Goal: Task Accomplishment & Management: Manage account settings

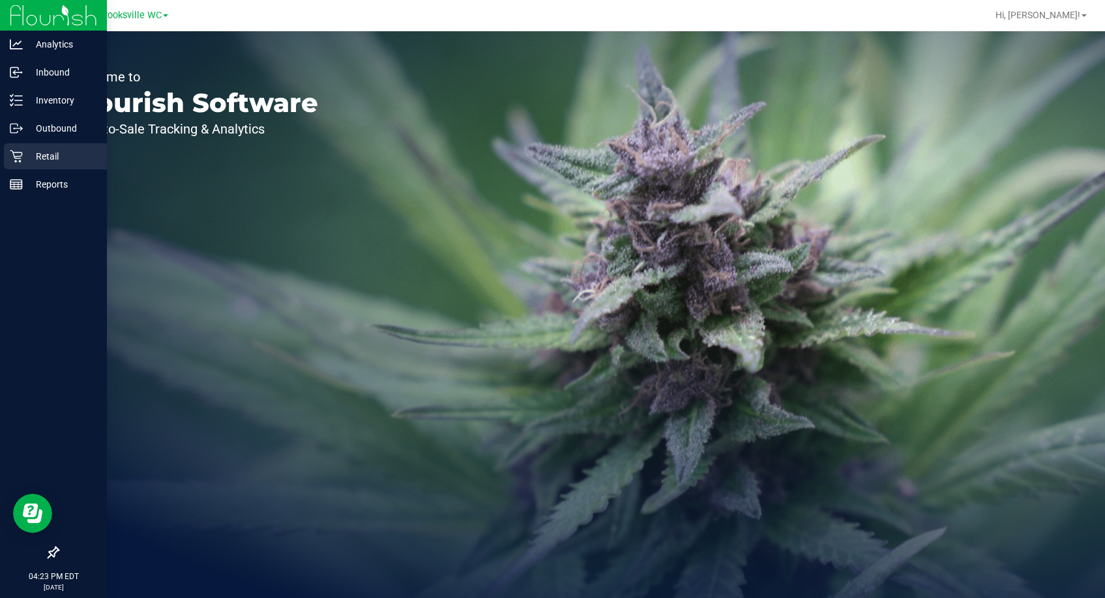
click at [14, 159] on icon at bounding box center [16, 156] width 13 height 13
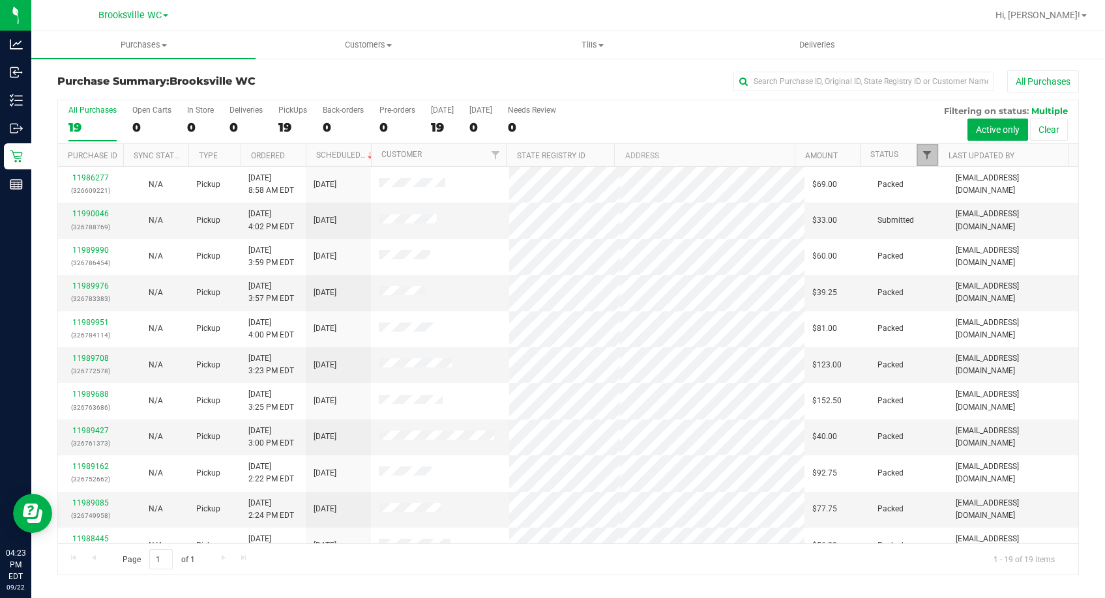
click at [929, 154] on span "Filter" at bounding box center [927, 155] width 10 height 10
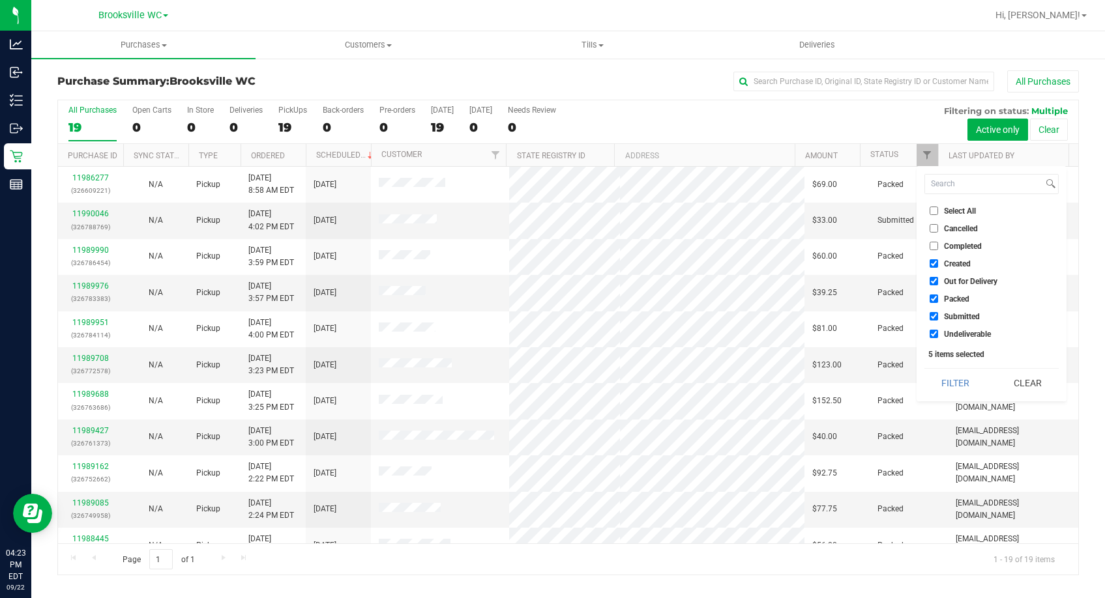
click at [945, 278] on span "Out for Delivery" at bounding box center [970, 282] width 53 height 8
click at [938, 278] on input "Out for Delivery" at bounding box center [933, 281] width 8 height 8
checkbox input "false"
click at [944, 266] on span "Created" at bounding box center [957, 264] width 27 height 8
click at [938, 266] on input "Created" at bounding box center [933, 263] width 8 height 8
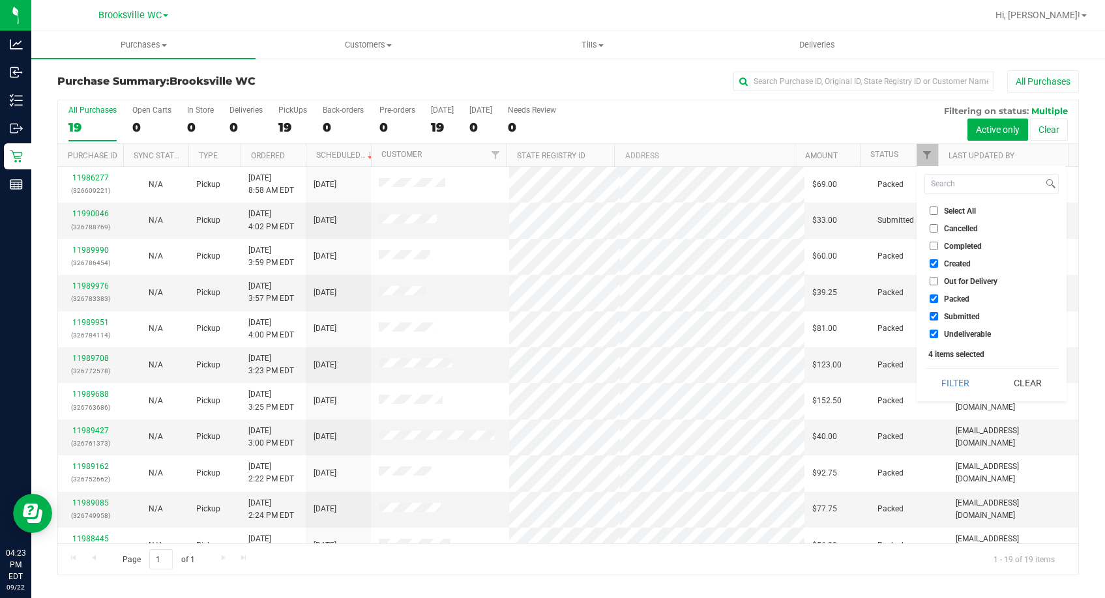
checkbox input "false"
click at [952, 297] on span "Packed" at bounding box center [956, 299] width 25 height 8
click at [938, 297] on input "Packed" at bounding box center [933, 299] width 8 height 8
checkbox input "false"
click at [964, 334] on span "Undeliverable" at bounding box center [967, 334] width 47 height 8
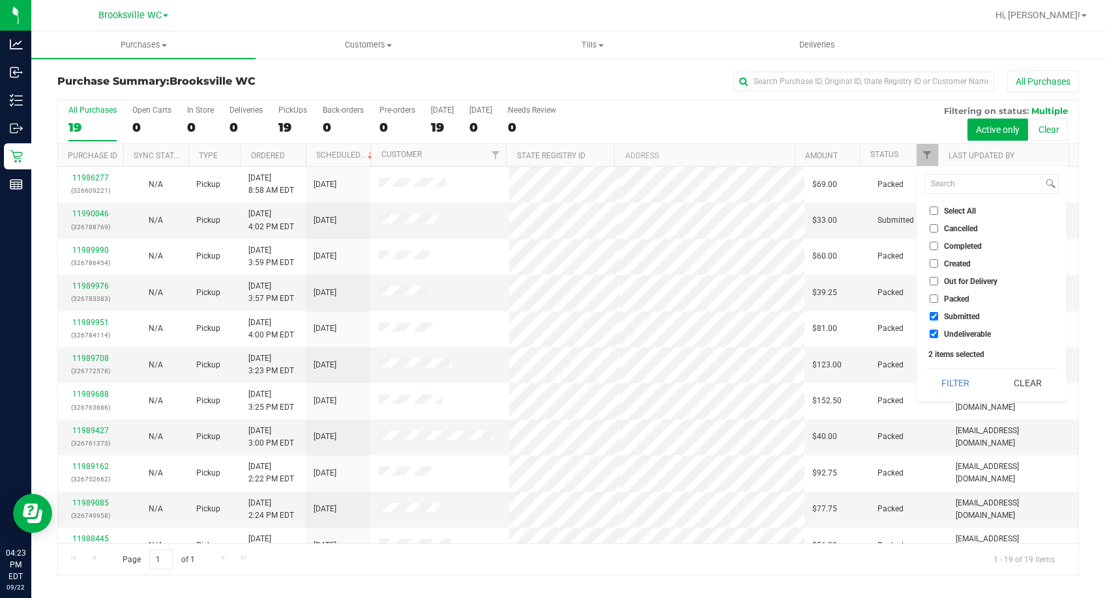
click at [938, 334] on input "Undeliverable" at bounding box center [933, 334] width 8 height 8
checkbox input "false"
click at [959, 379] on button "Filter" at bounding box center [955, 383] width 63 height 29
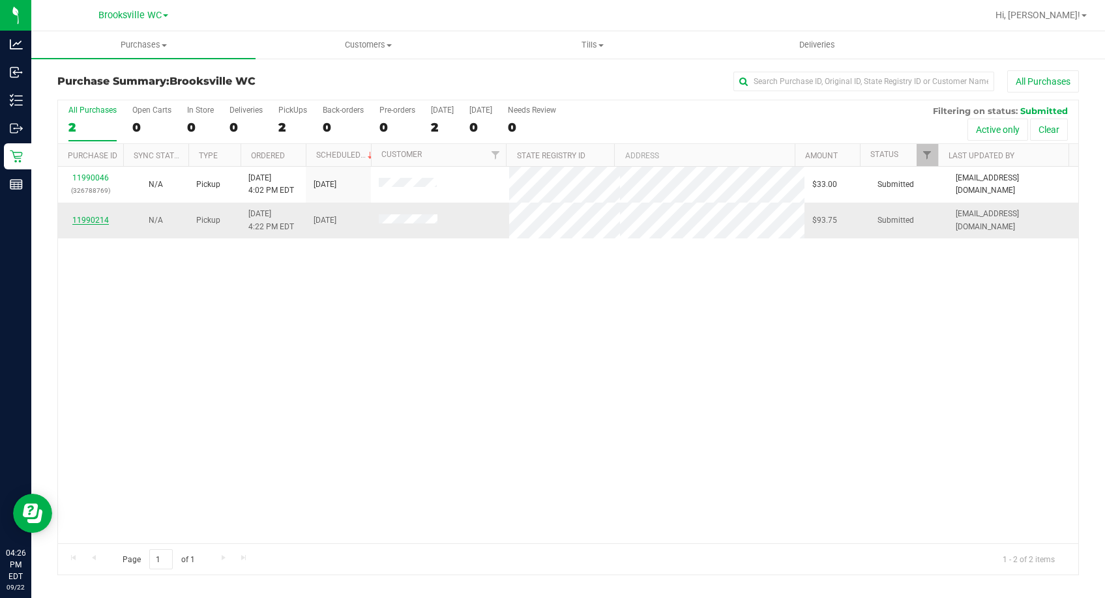
click at [85, 222] on link "11990214" at bounding box center [90, 220] width 36 height 9
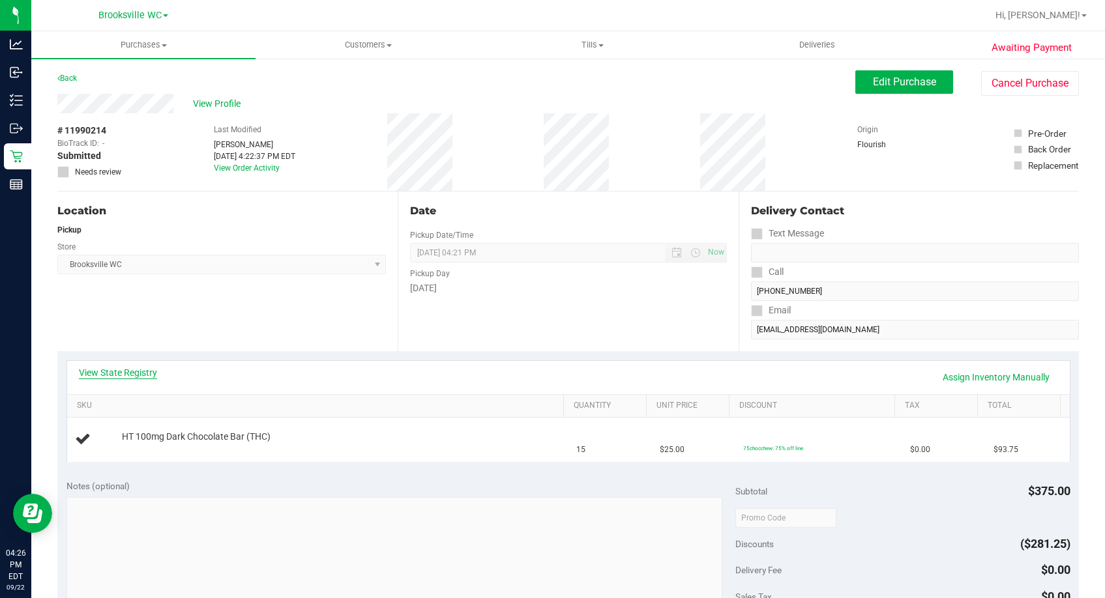
click at [137, 371] on link "View State Registry" at bounding box center [118, 372] width 78 height 13
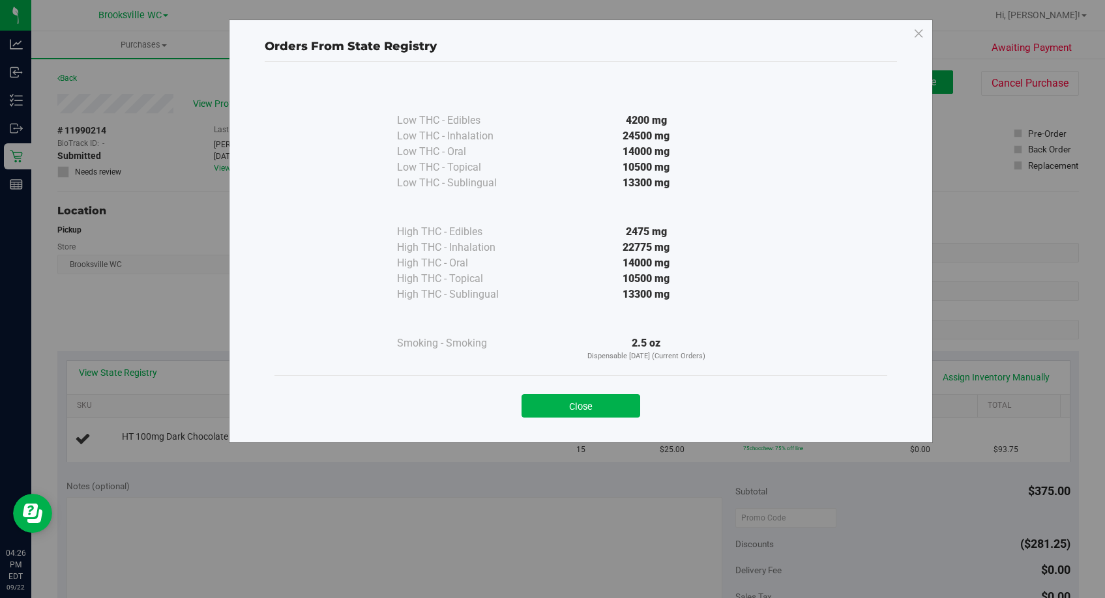
click at [585, 409] on button "Close" at bounding box center [580, 405] width 119 height 23
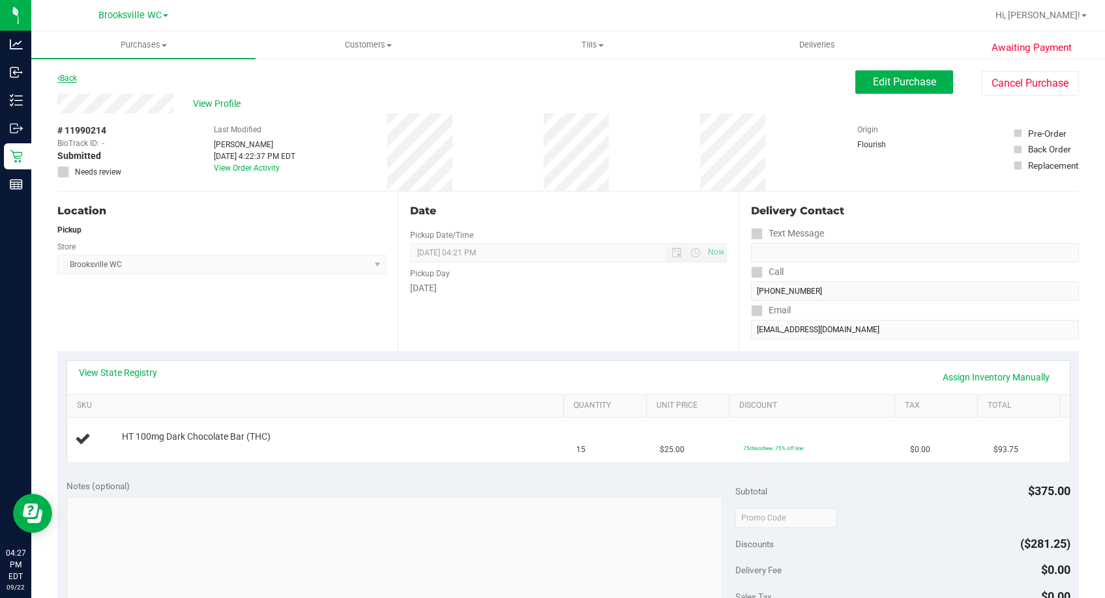
click at [77, 80] on link "Back" at bounding box center [67, 78] width 20 height 9
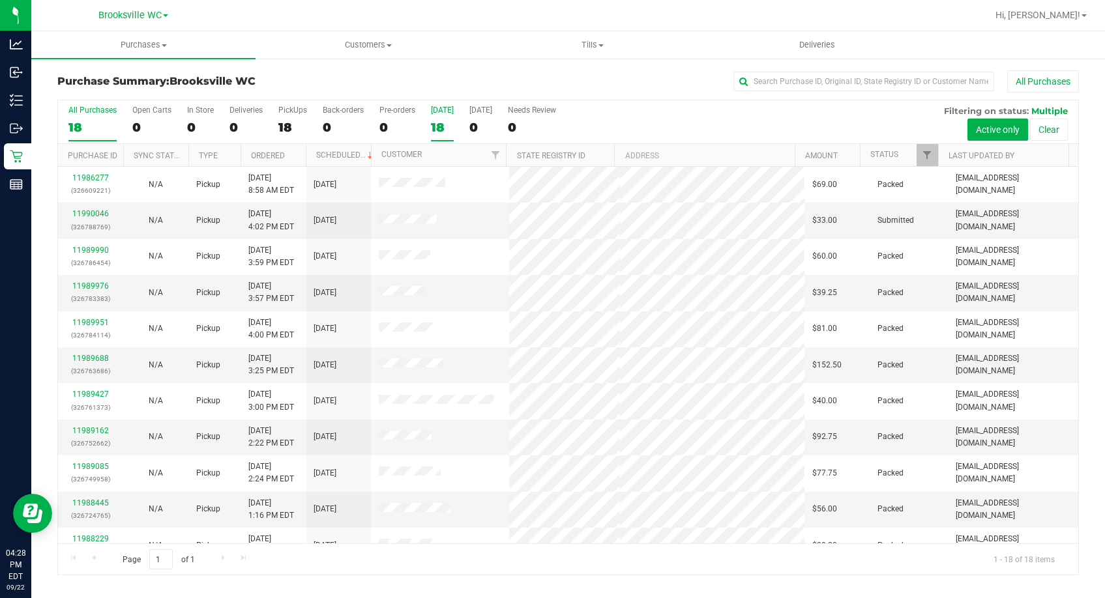
drag, startPoint x: 290, startPoint y: 93, endPoint x: 452, endPoint y: 113, distance: 162.9
click at [290, 93] on div "Purchase Summary: Brooksville WC All Purchases" at bounding box center [567, 84] width 1021 height 29
click at [930, 154] on span "Filter" at bounding box center [927, 155] width 10 height 10
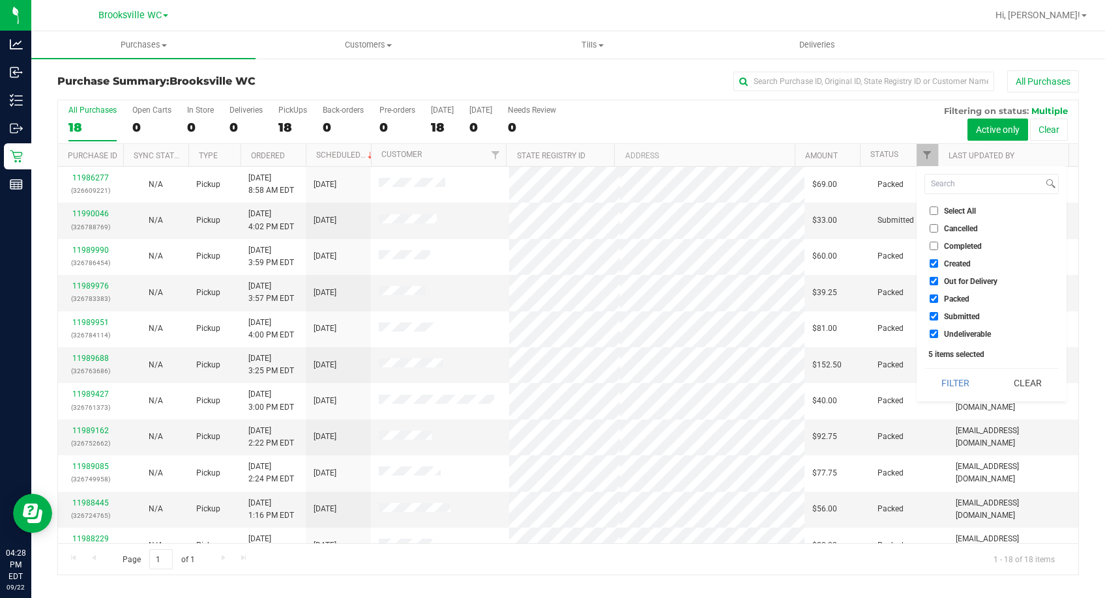
click at [961, 267] on span "Created" at bounding box center [957, 264] width 27 height 8
click at [938, 267] on input "Created" at bounding box center [933, 263] width 8 height 8
checkbox input "false"
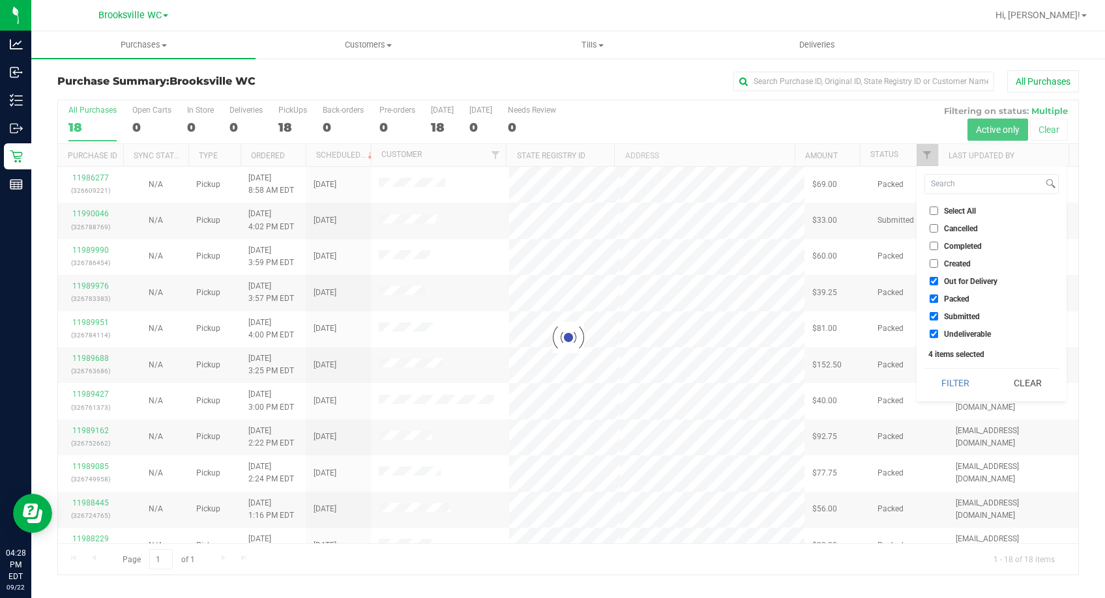
click at [962, 280] on span "Out for Delivery" at bounding box center [970, 282] width 53 height 8
click at [938, 280] on input "Out for Delivery" at bounding box center [933, 281] width 8 height 8
checkbox input "false"
click at [961, 299] on span "Packed" at bounding box center [956, 299] width 25 height 8
click at [938, 299] on input "Packed" at bounding box center [933, 299] width 8 height 8
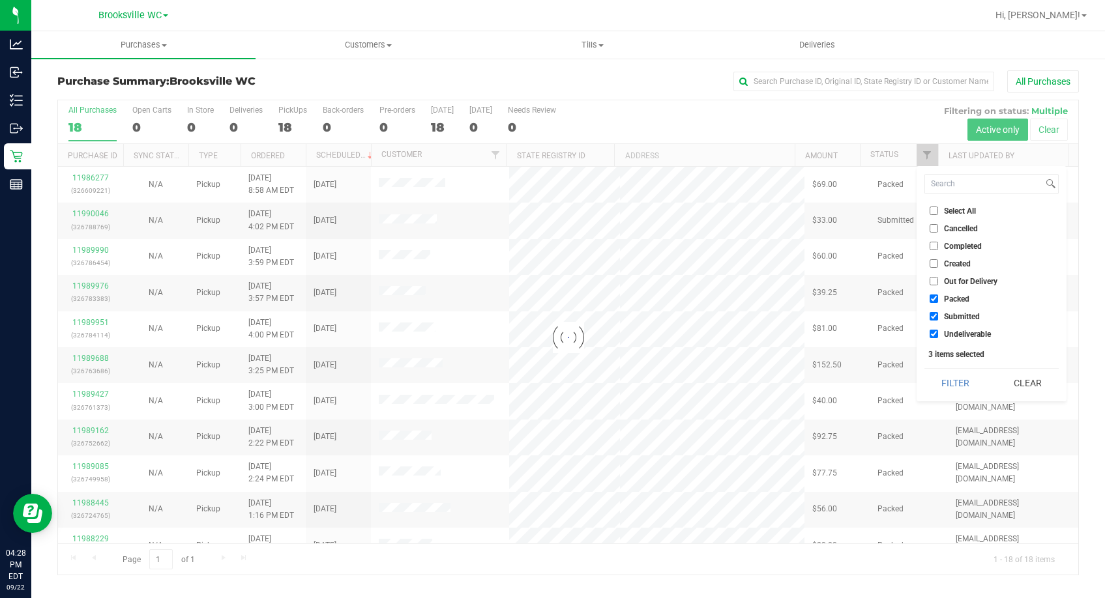
checkbox input "false"
click at [967, 338] on span "Undeliverable" at bounding box center [967, 334] width 47 height 8
click at [938, 338] on input "Undeliverable" at bounding box center [933, 334] width 8 height 8
checkbox input "false"
checkbox input "true"
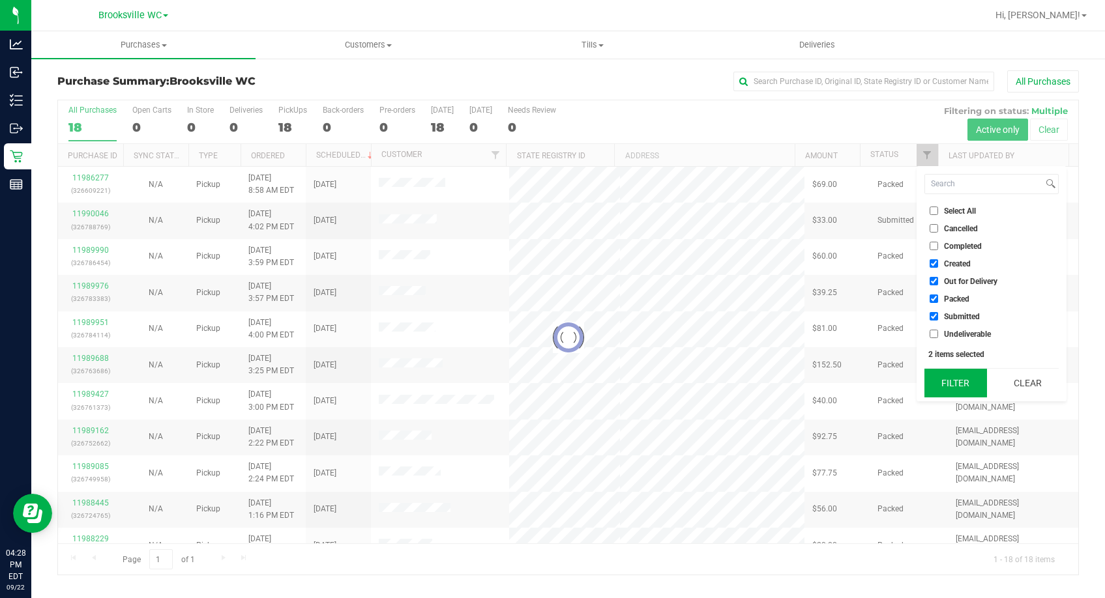
checkbox input "true"
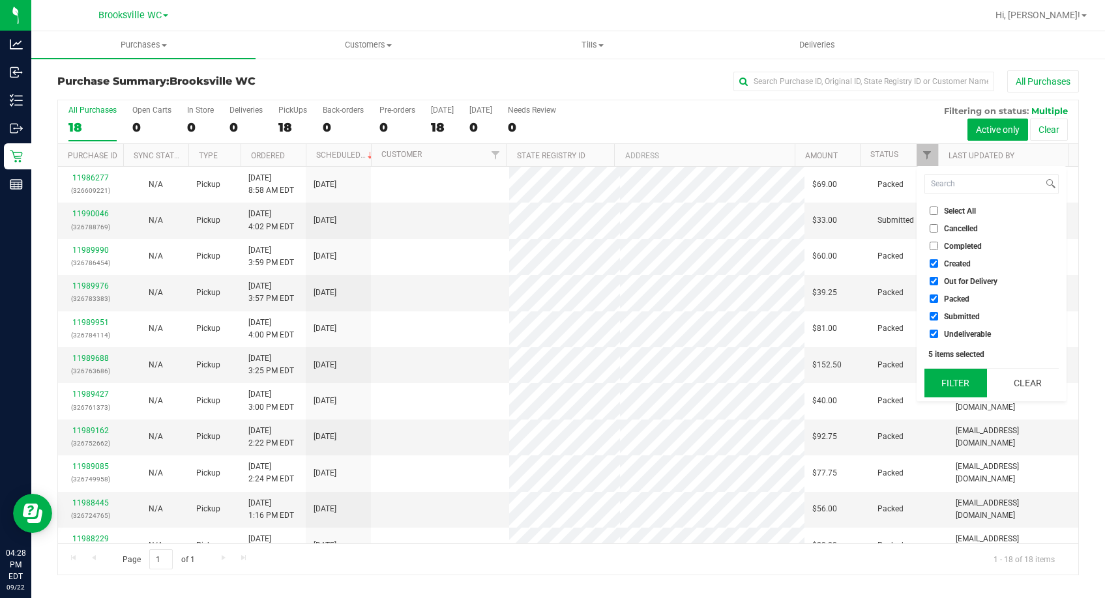
click at [966, 385] on button "Filter" at bounding box center [955, 383] width 63 height 29
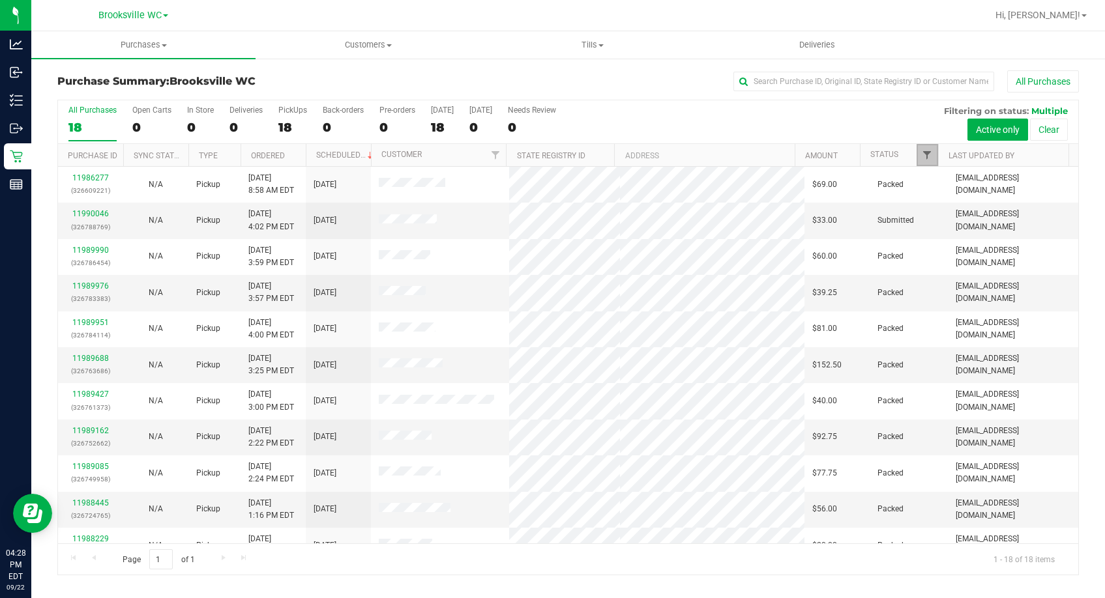
click at [924, 153] on span "Filter" at bounding box center [927, 155] width 10 height 10
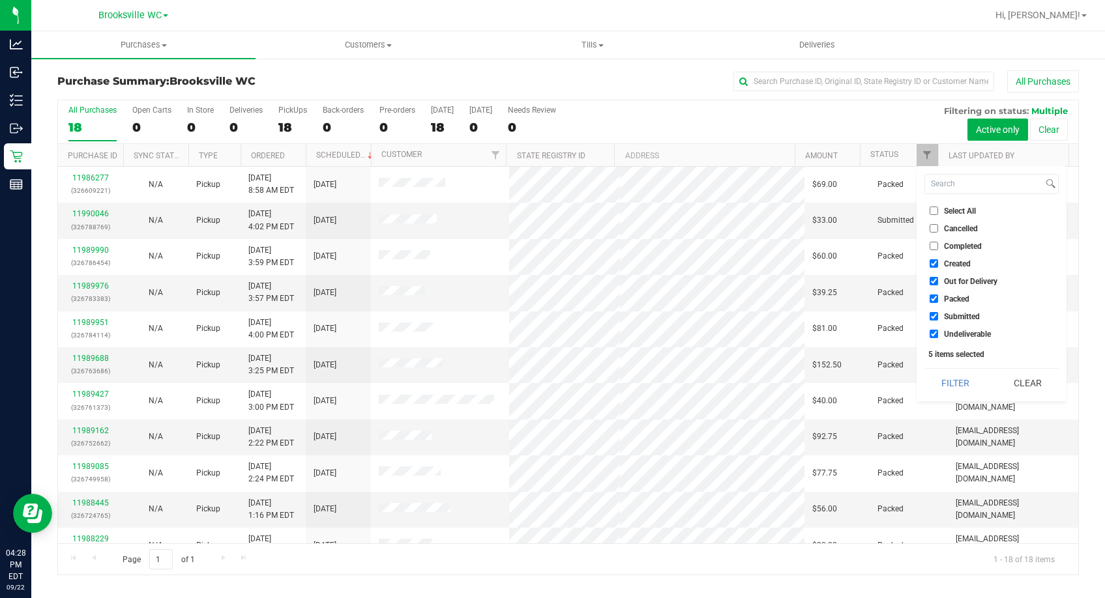
drag, startPoint x: 959, startPoint y: 300, endPoint x: 958, endPoint y: 293, distance: 7.2
click at [958, 299] on span "Packed" at bounding box center [956, 299] width 25 height 8
click at [938, 299] on input "Packed" at bounding box center [933, 299] width 8 height 8
checkbox input "false"
click at [959, 282] on span "Out for Delivery" at bounding box center [970, 282] width 53 height 8
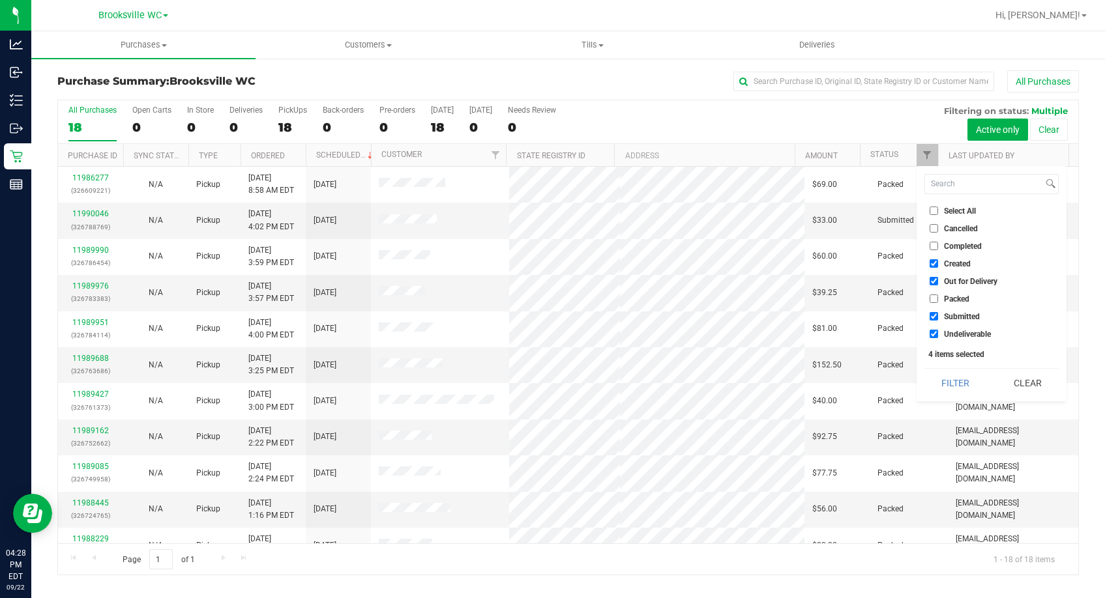
click at [938, 282] on input "Out for Delivery" at bounding box center [933, 281] width 8 height 8
checkbox input "false"
click at [954, 260] on span "Created" at bounding box center [957, 264] width 27 height 8
click at [938, 259] on input "Created" at bounding box center [933, 263] width 8 height 8
checkbox input "false"
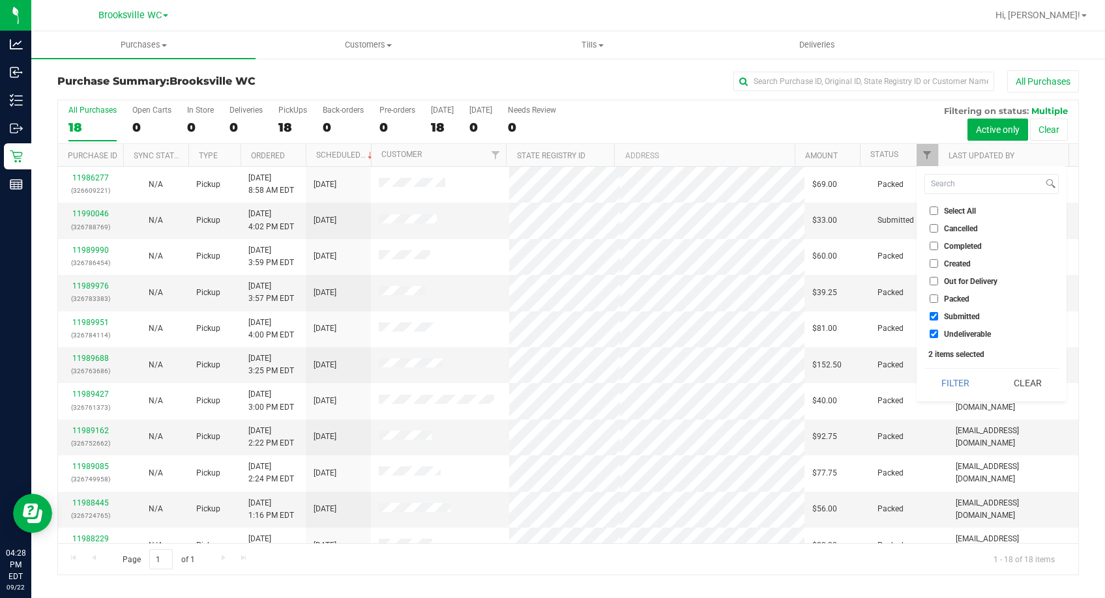
click at [965, 334] on span "Undeliverable" at bounding box center [967, 334] width 47 height 8
click at [938, 334] on input "Undeliverable" at bounding box center [933, 334] width 8 height 8
checkbox input "false"
click at [965, 384] on button "Filter" at bounding box center [955, 383] width 63 height 29
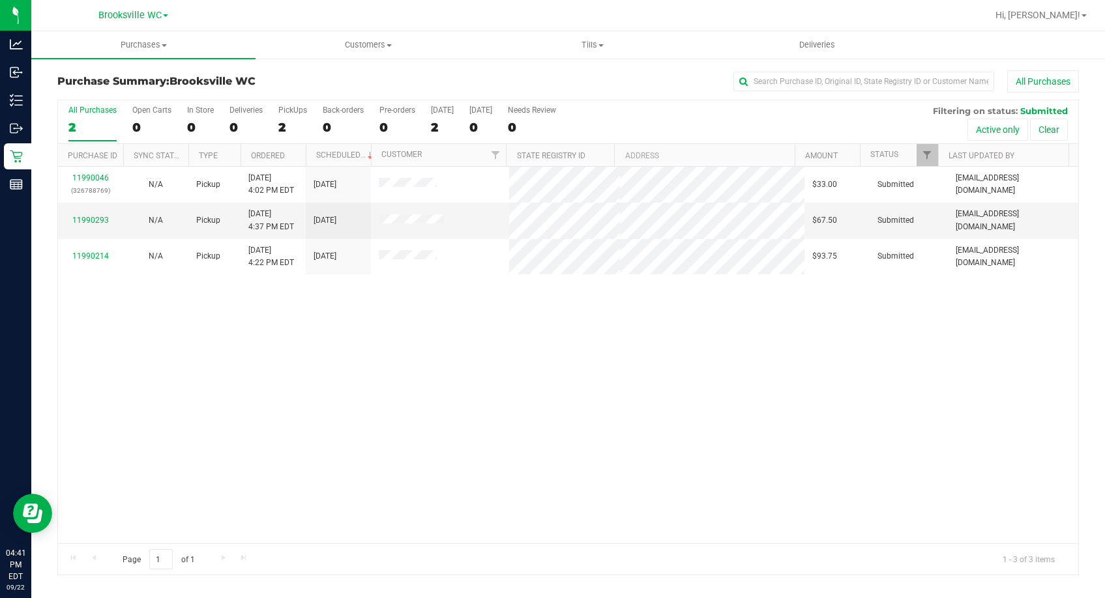
click at [311, 370] on div "11990046 (326788769) N/A Pickup 9/22/2025 4:02 PM EDT 9/22/2025 $33.00 Submitte…" at bounding box center [568, 355] width 1020 height 377
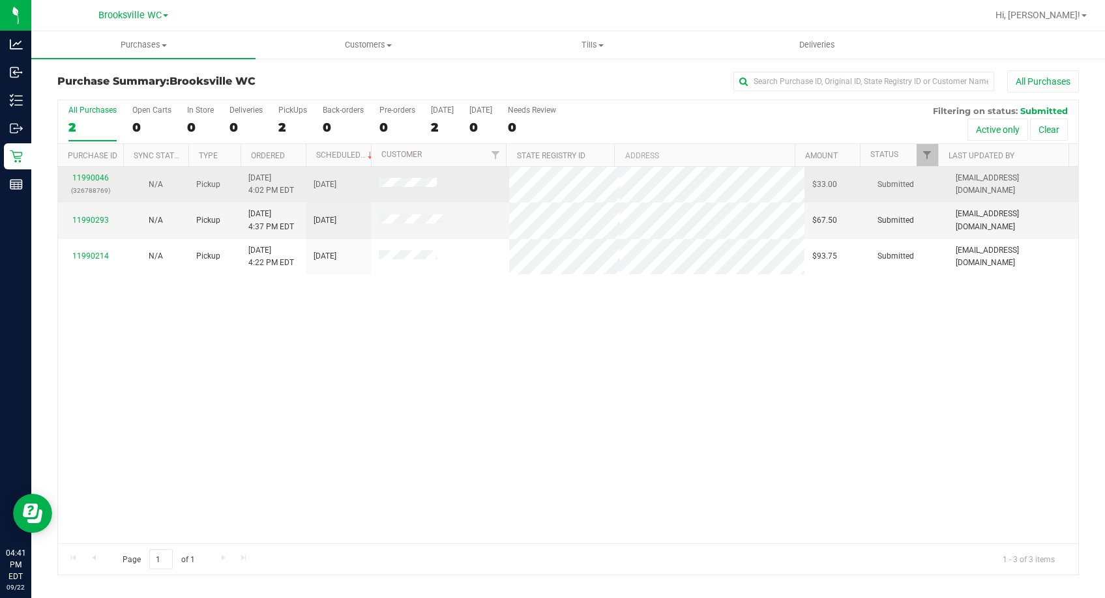
click at [83, 173] on div "11990046 (326788769)" at bounding box center [91, 184] width 50 height 25
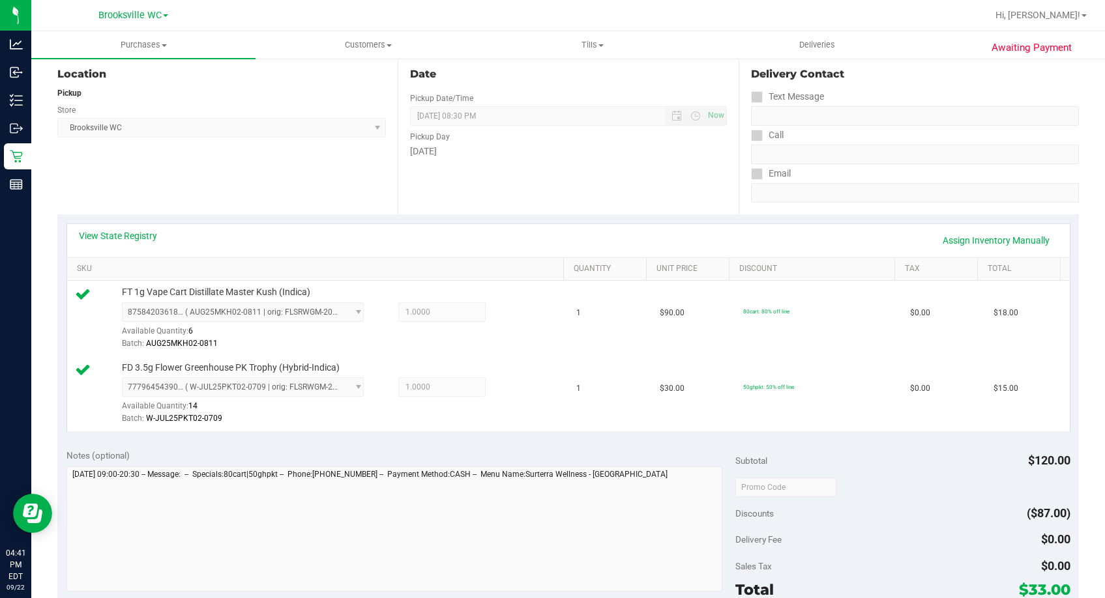
scroll to position [391, 0]
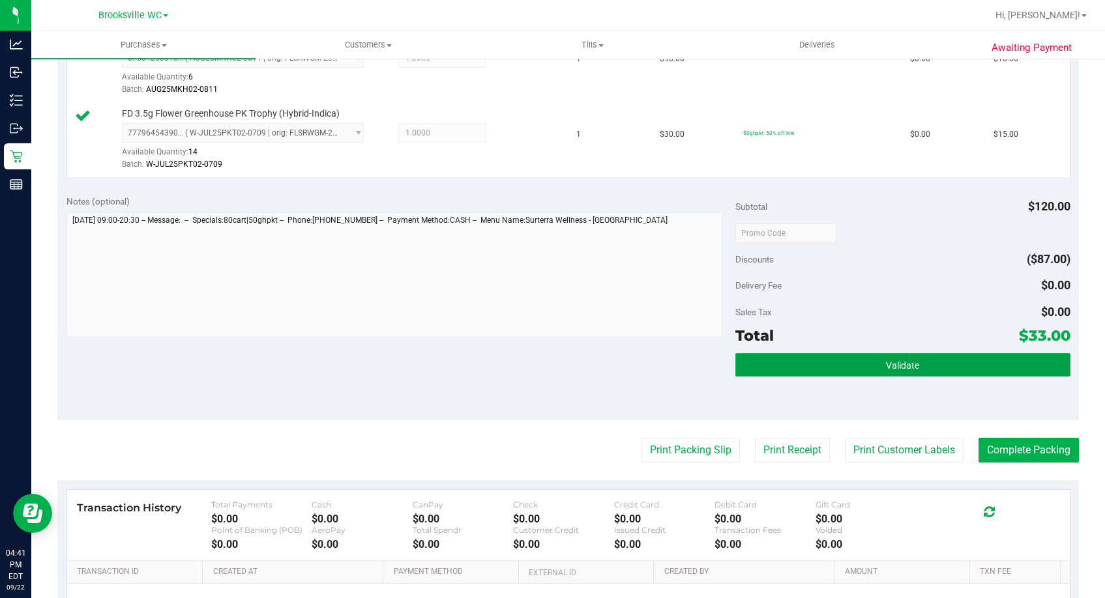
click at [783, 364] on button "Validate" at bounding box center [902, 364] width 334 height 23
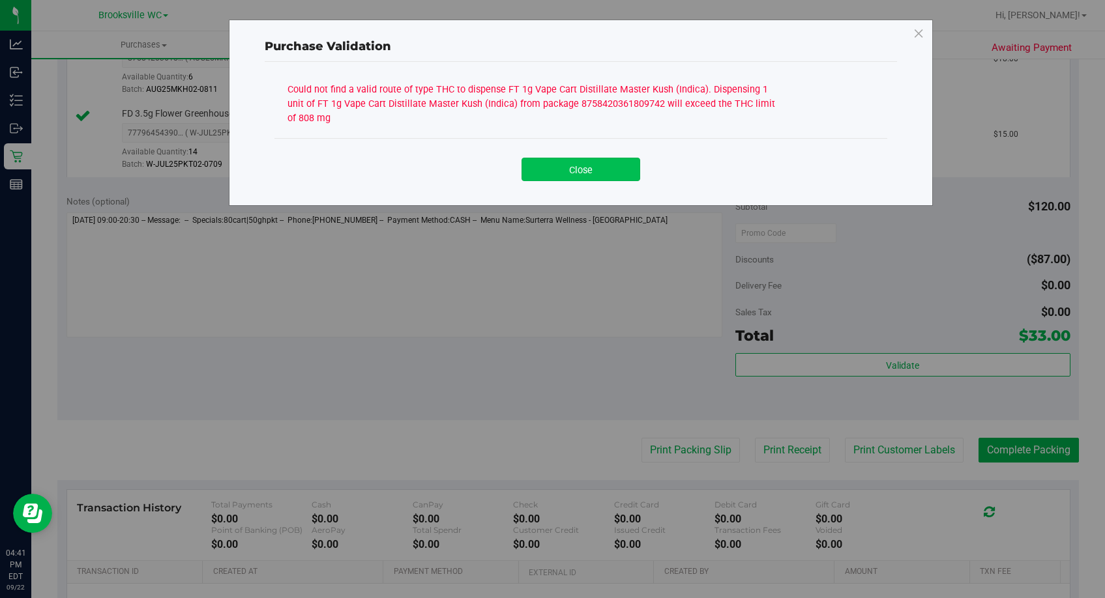
click at [585, 172] on button "Close" at bounding box center [580, 169] width 119 height 23
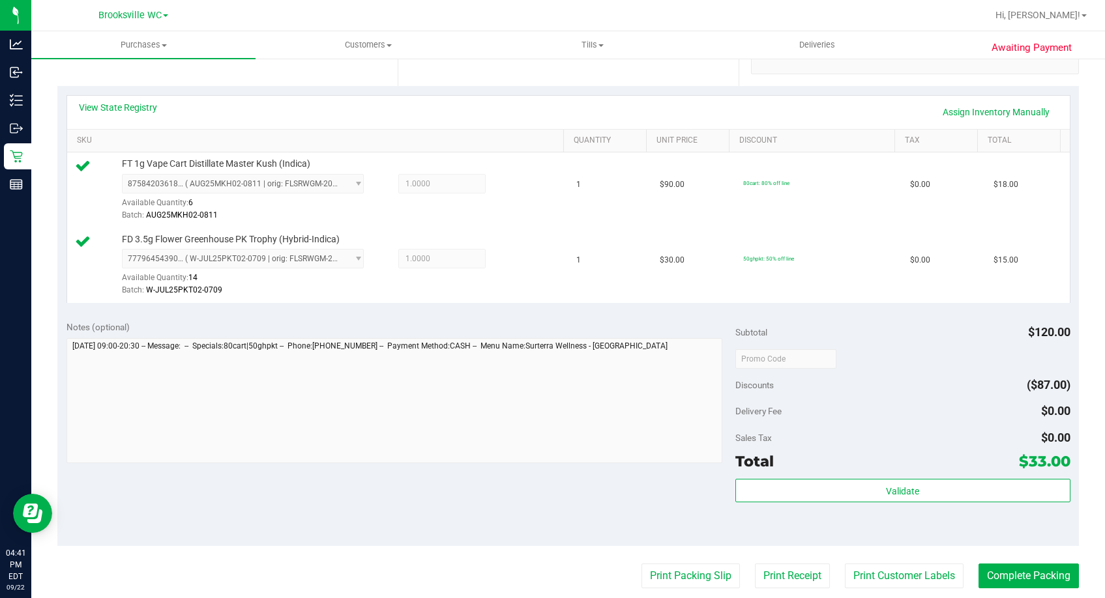
scroll to position [130, 0]
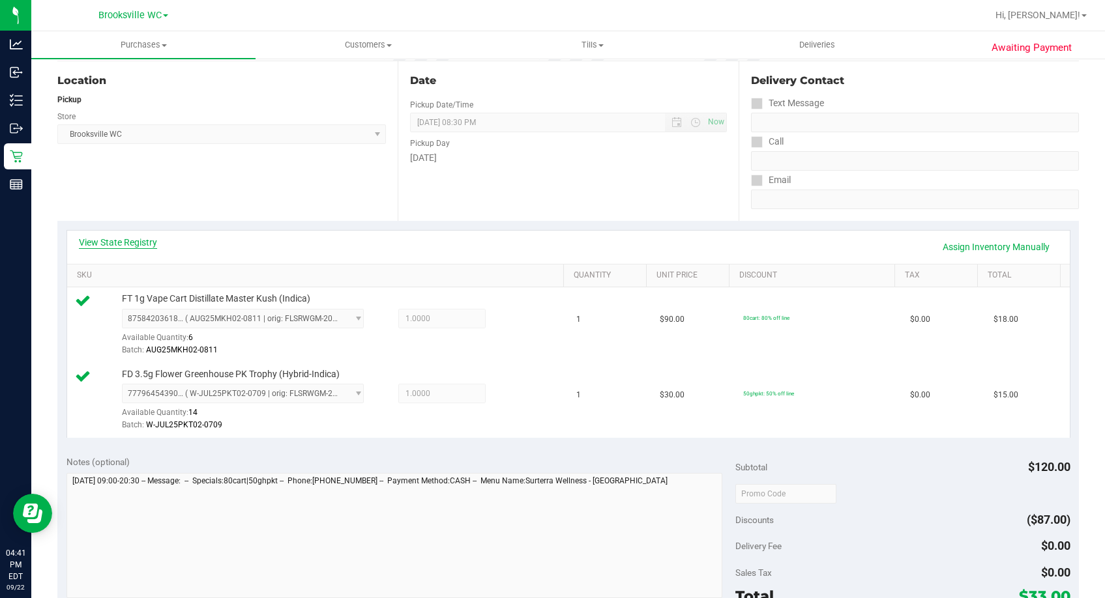
click at [139, 241] on link "View State Registry" at bounding box center [118, 242] width 78 height 13
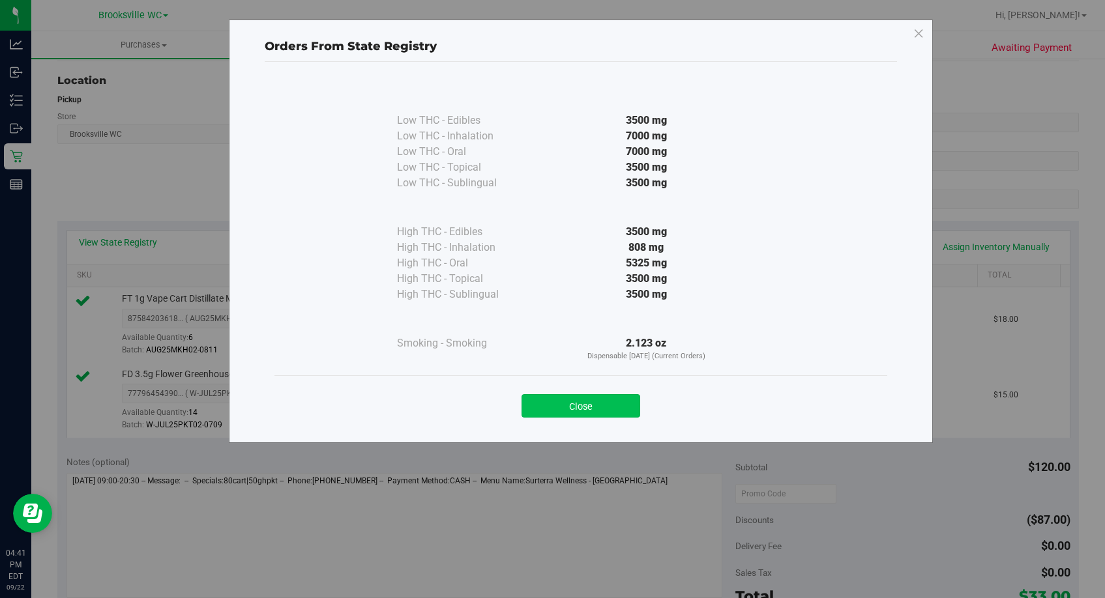
click at [594, 398] on button "Close" at bounding box center [580, 405] width 119 height 23
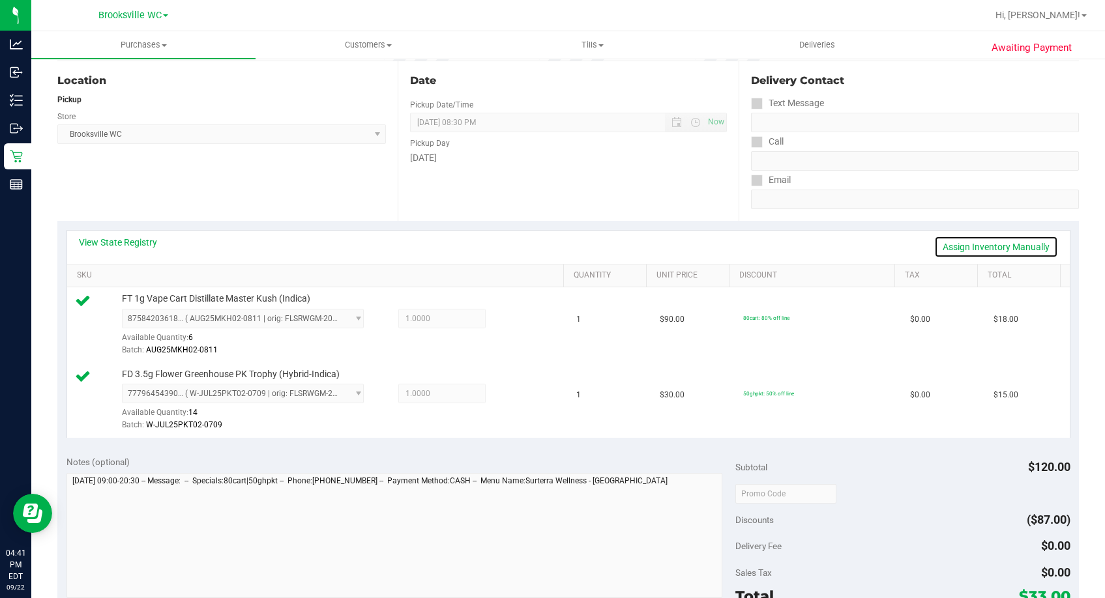
click at [957, 240] on link "Assign Inventory Manually" at bounding box center [996, 247] width 124 height 22
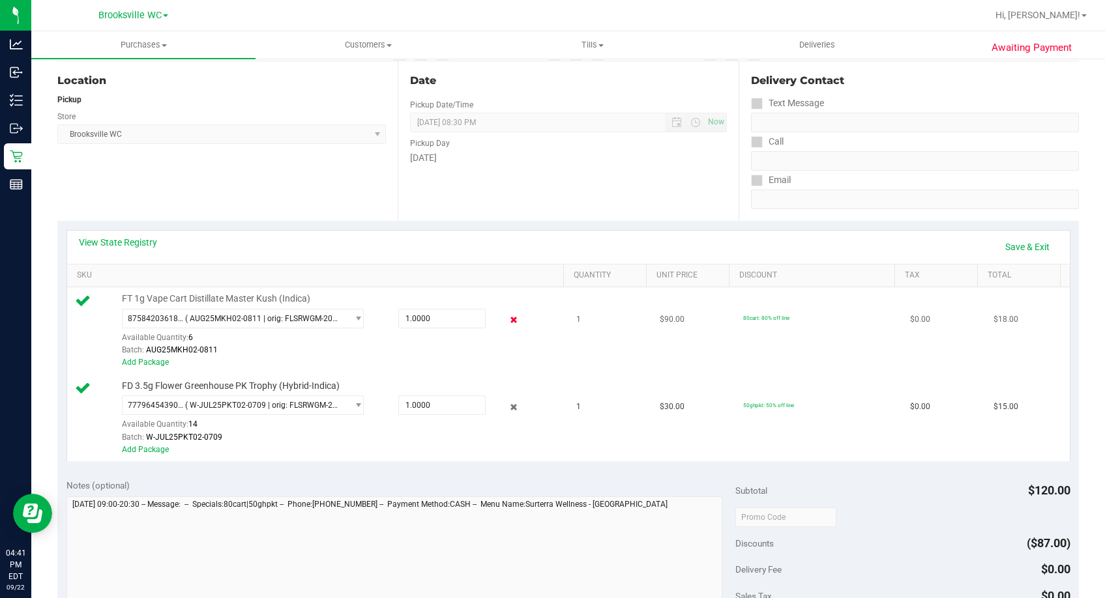
click at [507, 322] on icon at bounding box center [514, 320] width 14 height 15
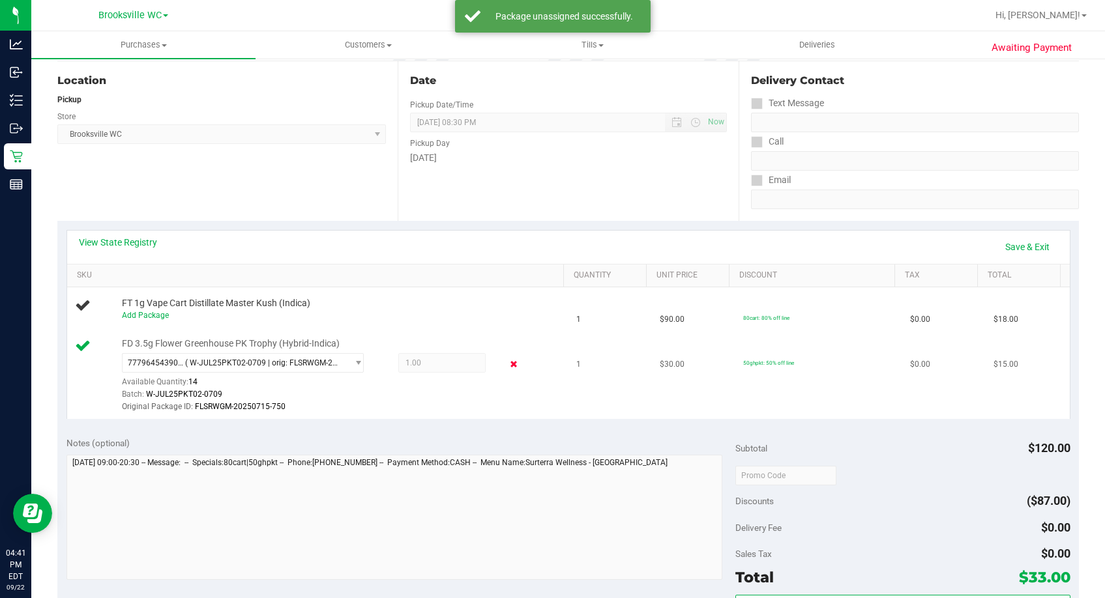
click at [507, 359] on icon at bounding box center [514, 364] width 14 height 15
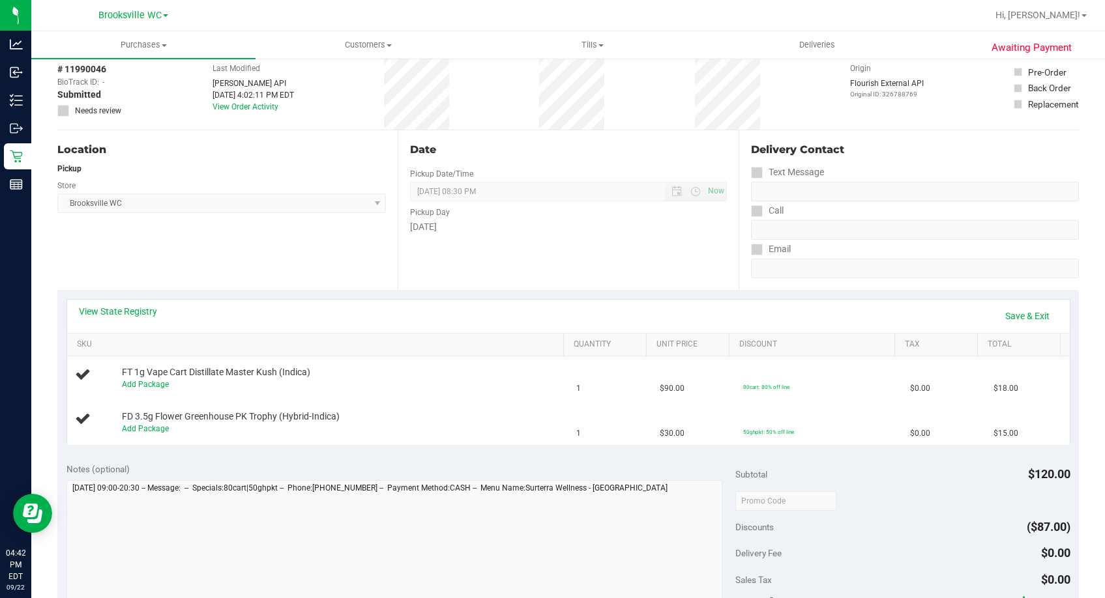
scroll to position [0, 0]
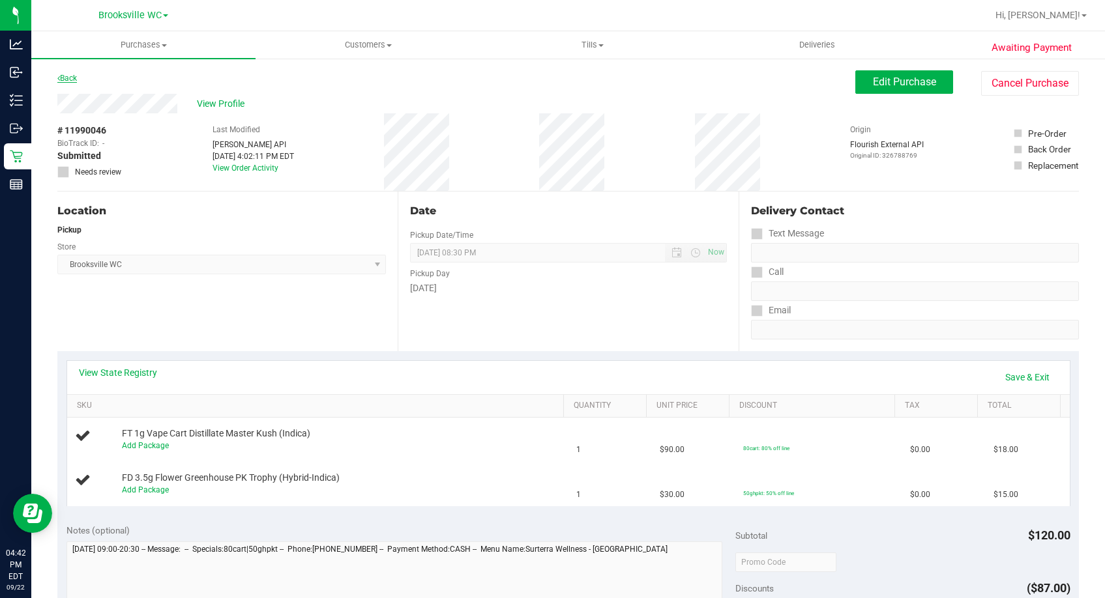
click at [65, 77] on link "Back" at bounding box center [67, 78] width 20 height 9
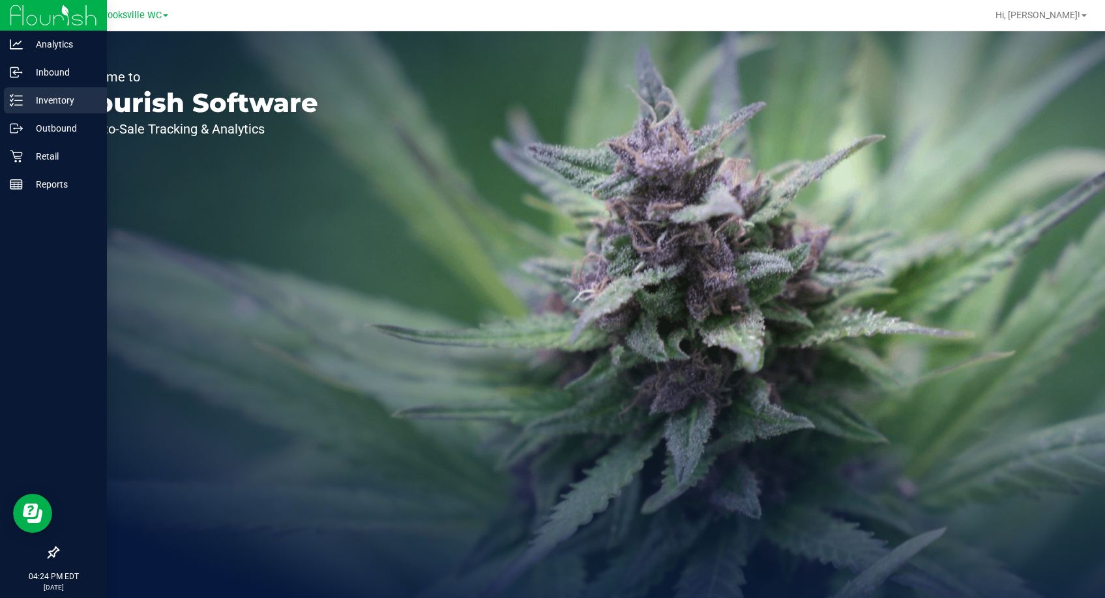
click at [22, 104] on icon at bounding box center [16, 100] width 13 height 13
click at [23, 102] on p "Inventory" at bounding box center [62, 101] width 78 height 16
